Goal: Information Seeking & Learning: Check status

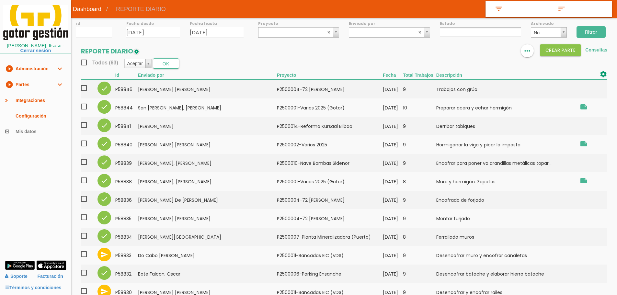
select select
drag, startPoint x: 596, startPoint y: 35, endPoint x: 597, endPoint y: 31, distance: 3.4
click at [596, 35] on input "Filtrar" at bounding box center [590, 32] width 29 height 12
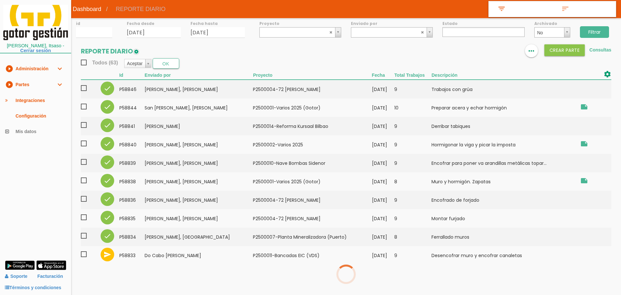
select select
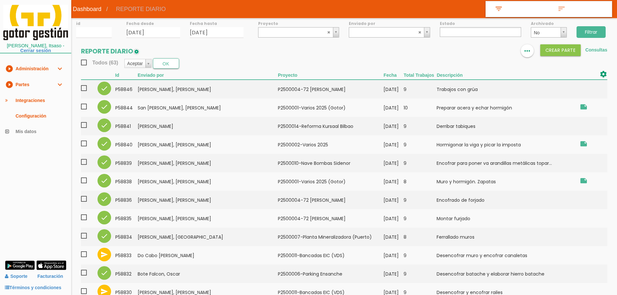
click at [597, 32] on input "Filtrar" at bounding box center [590, 32] width 29 height 12
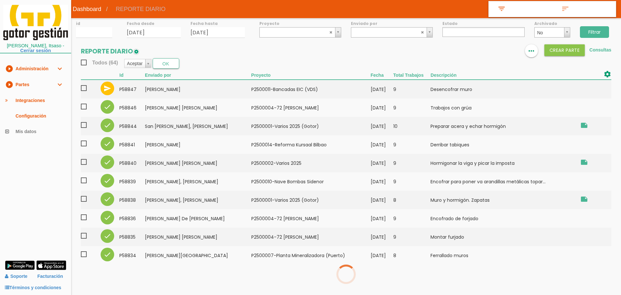
select select
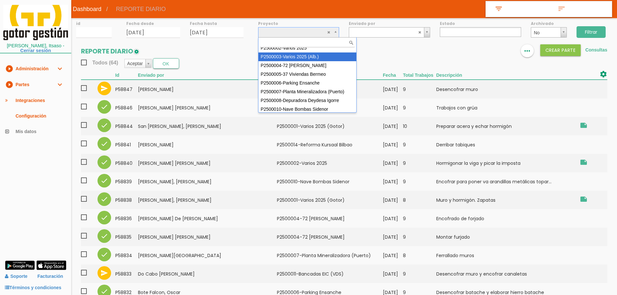
scroll to position [32, 0]
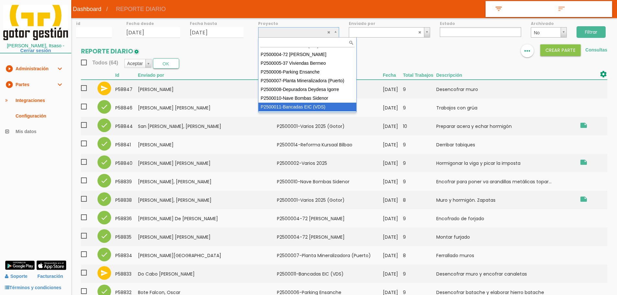
select select "93"
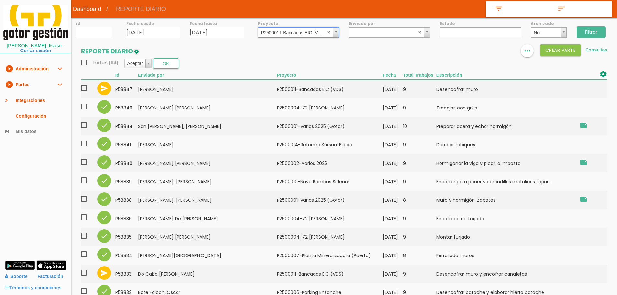
click at [598, 31] on input "Filtrar" at bounding box center [590, 32] width 29 height 12
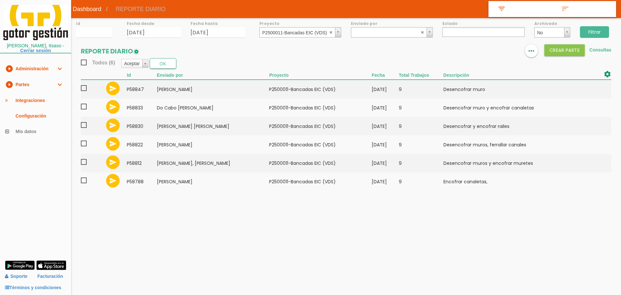
select select
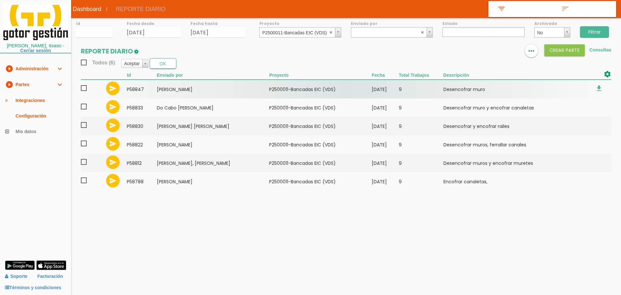
click at [85, 88] on span at bounding box center [86, 88] width 11 height 8
click at [0, 0] on input "checkbox" at bounding box center [0, 0] width 0 height 0
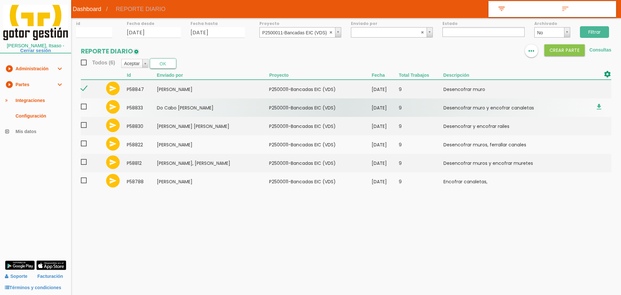
click at [85, 107] on span at bounding box center [86, 107] width 11 height 8
click at [0, 0] on input "checkbox" at bounding box center [0, 0] width 0 height 0
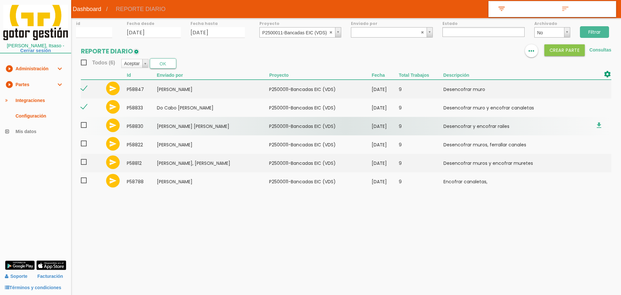
drag, startPoint x: 86, startPoint y: 125, endPoint x: 88, endPoint y: 133, distance: 8.3
click at [86, 125] on span at bounding box center [86, 125] width 11 height 8
click at [0, 0] on input "checkbox" at bounding box center [0, 0] width 0 height 0
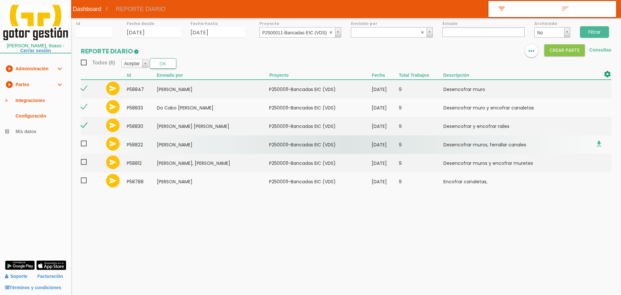
click at [82, 142] on span at bounding box center [86, 143] width 11 height 8
click at [0, 0] on input "checkbox" at bounding box center [0, 0] width 0 height 0
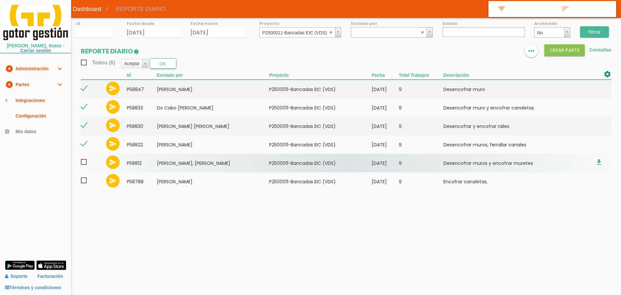
click at [82, 163] on span at bounding box center [86, 162] width 11 height 8
click at [0, 0] on input "checkbox" at bounding box center [0, 0] width 0 height 0
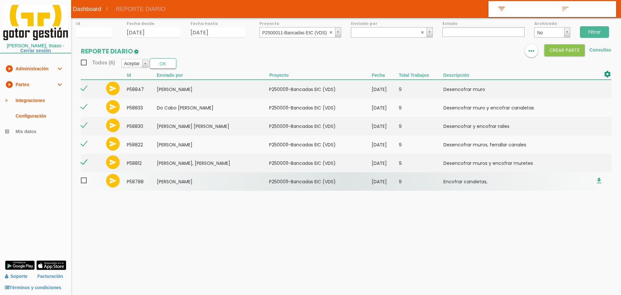
click at [83, 180] on span at bounding box center [86, 180] width 11 height 8
click at [0, 0] on input "checkbox" at bounding box center [0, 0] width 0 height 0
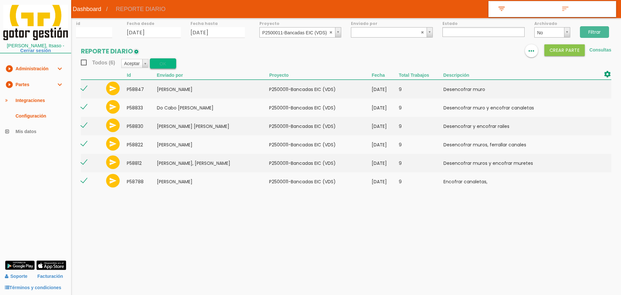
click at [164, 61] on button "OK" at bounding box center [163, 63] width 27 height 10
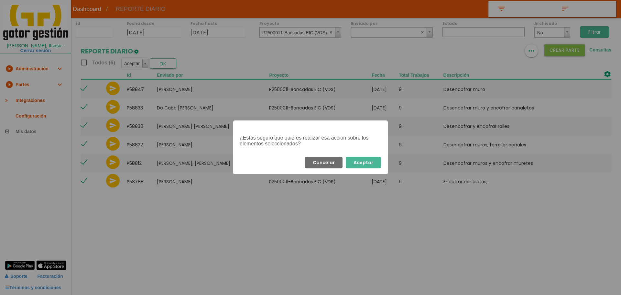
click at [373, 156] on div "Cancelar Aceptar" at bounding box center [310, 162] width 155 height 23
click at [375, 158] on button "Aceptar" at bounding box center [363, 163] width 35 height 12
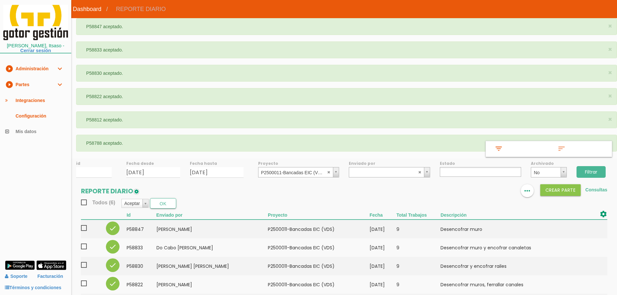
select select
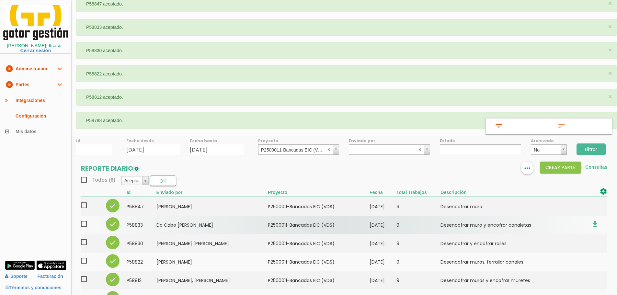
scroll to position [42, 0]
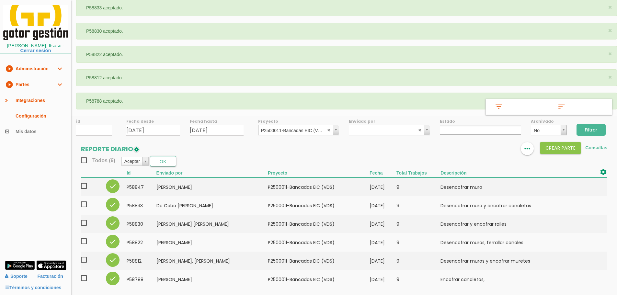
drag, startPoint x: 35, startPoint y: 88, endPoint x: 32, endPoint y: 91, distance: 3.9
click at [35, 88] on link "play_circle_filled Partes expand_more" at bounding box center [35, 85] width 71 height 16
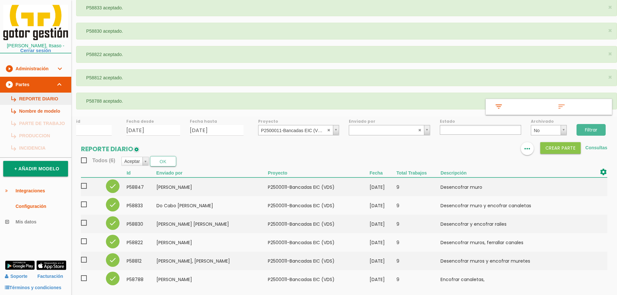
click at [30, 96] on link "subdirectory_arrow_right REPORTE DIARIO" at bounding box center [35, 99] width 71 height 12
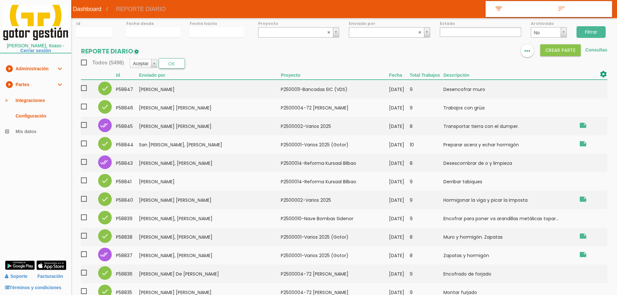
select select
click at [487, 51] on img at bounding box center [488, 51] width 8 height 8
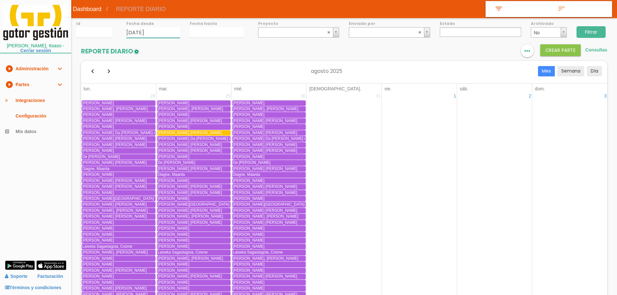
click at [156, 31] on input "29/08/2025" at bounding box center [153, 32] width 54 height 11
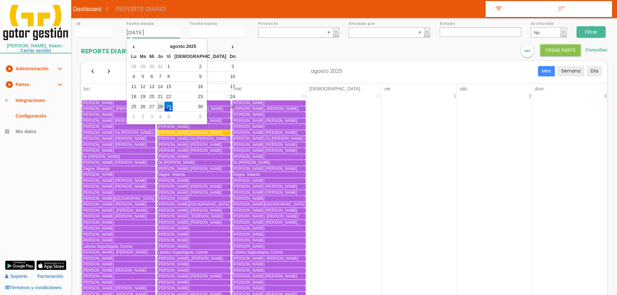
click at [164, 103] on td "28" at bounding box center [160, 107] width 8 height 10
type input "[DATE]"
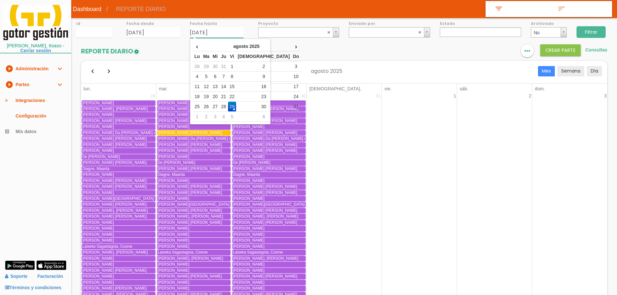
click at [213, 30] on input "29/08/2025" at bounding box center [217, 32] width 54 height 11
click at [228, 107] on td "28" at bounding box center [223, 107] width 8 height 10
type input "[DATE]"
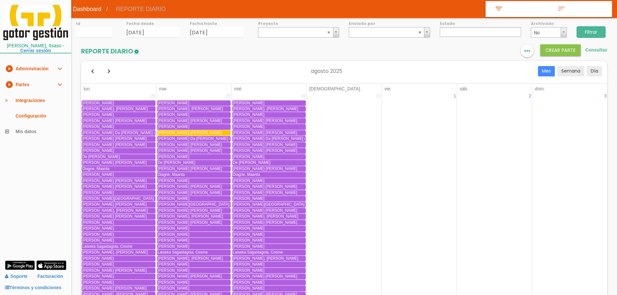
click at [596, 30] on input "Filtrar" at bounding box center [590, 32] width 29 height 12
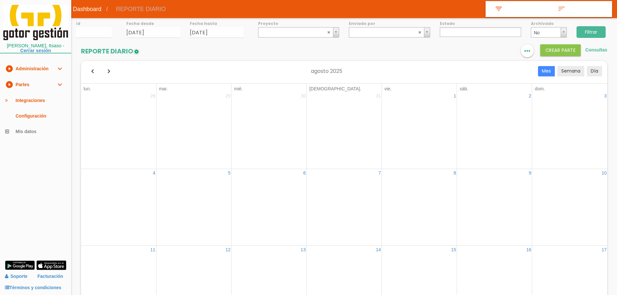
select select
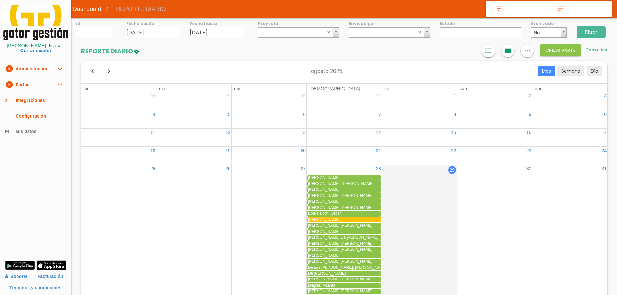
click at [489, 51] on icon "format_list_bulleted" at bounding box center [488, 50] width 8 height 13
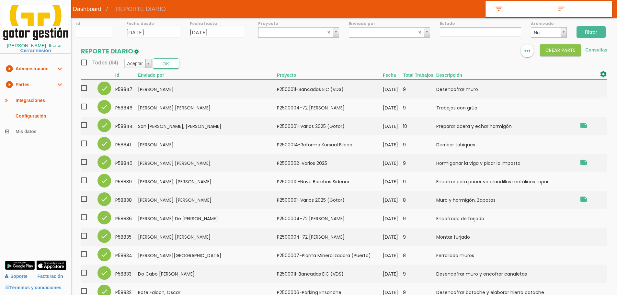
click at [588, 28] on input "Filtrar" at bounding box center [590, 32] width 29 height 12
click at [453, 30] on ul at bounding box center [479, 32] width 81 height 10
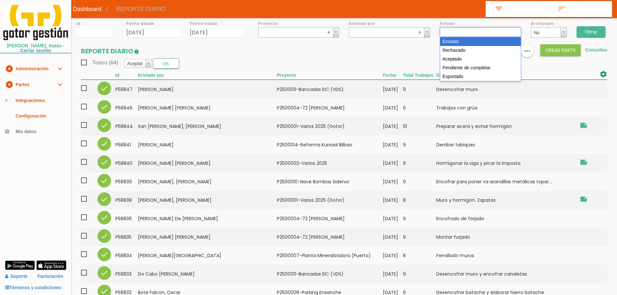
select select "1"
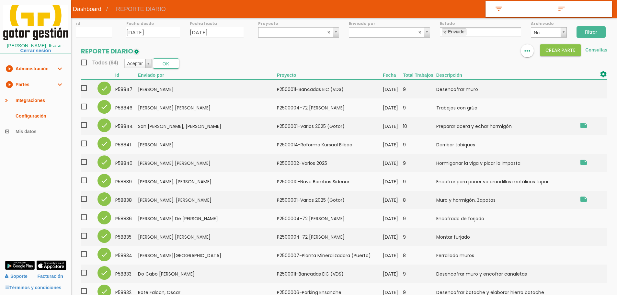
click at [600, 32] on input "Filtrar" at bounding box center [590, 32] width 29 height 12
